Goal: Information Seeking & Learning: Learn about a topic

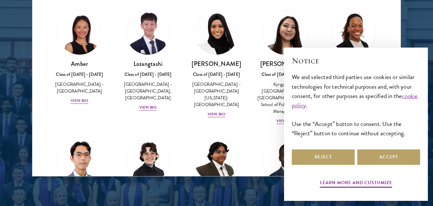
scroll to position [866, 0]
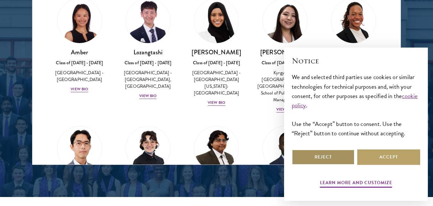
click at [331, 157] on button "Reject" at bounding box center [323, 156] width 63 height 15
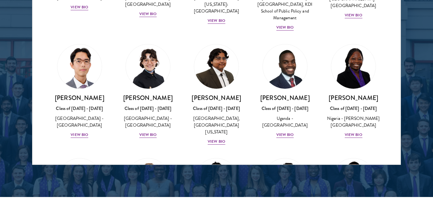
scroll to position [90, 0]
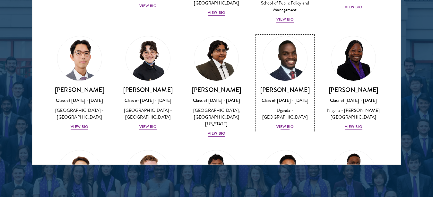
click at [290, 130] on div "[PERSON_NAME] Class of [DATE] - [DATE] [GEOGRAPHIC_DATA] - [GEOGRAPHIC_DATA] [G…" at bounding box center [285, 108] width 56 height 45
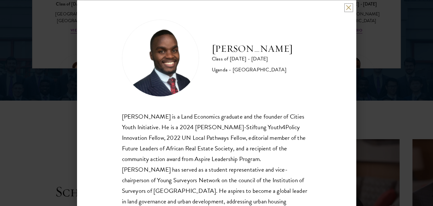
click at [349, 7] on button at bounding box center [348, 7] width 5 height 5
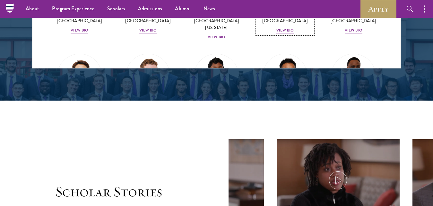
scroll to position [902, 0]
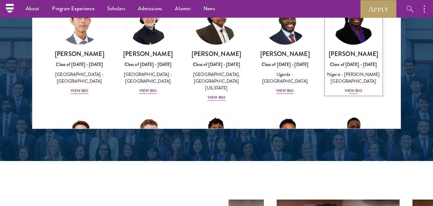
click at [348, 94] on div "View Bio" at bounding box center [354, 91] width 18 height 6
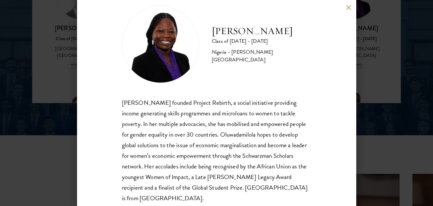
scroll to position [30, 0]
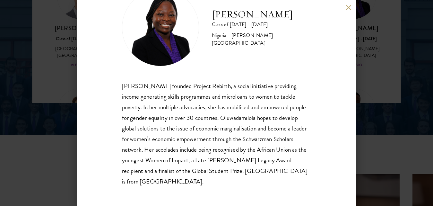
click at [348, 9] on button at bounding box center [348, 7] width 5 height 5
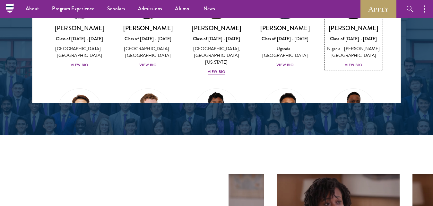
scroll to position [902, 0]
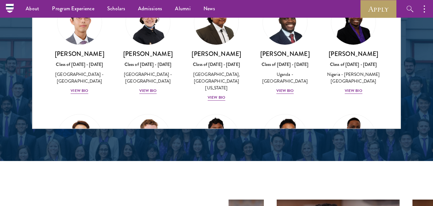
click at [400, 36] on div "Viewing all scholars - 141 results Clear filters Amber Class of [DATE] - [DATE]…" at bounding box center [216, 32] width 369 height 193
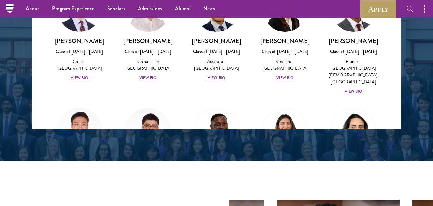
scroll to position [1865, 0]
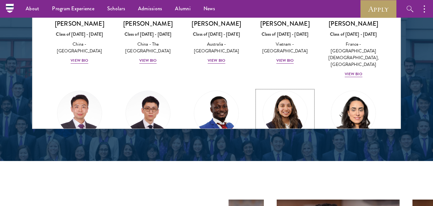
click at [281, 198] on div "View Bio" at bounding box center [285, 201] width 18 height 6
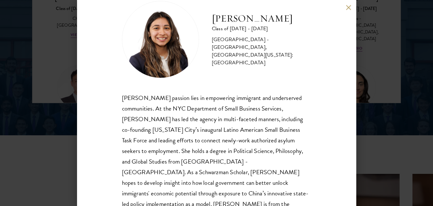
scroll to position [12, 0]
